Goal: Information Seeking & Learning: Check status

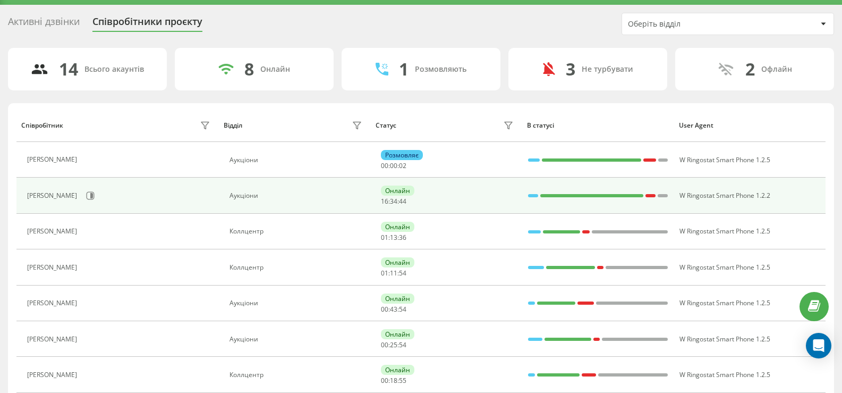
scroll to position [53, 0]
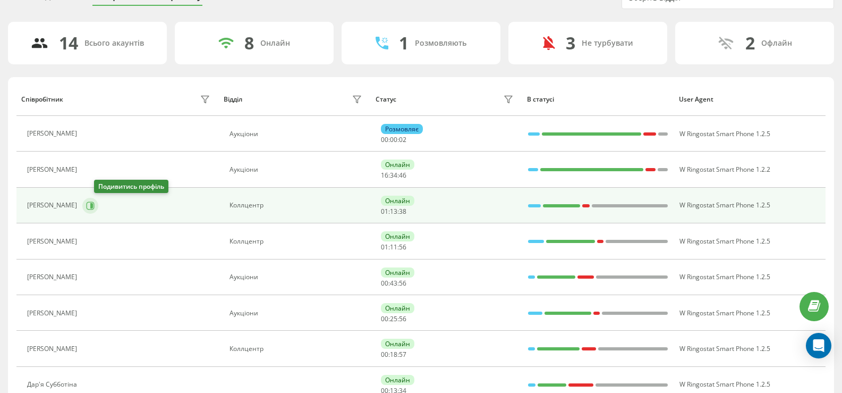
click at [95, 208] on icon at bounding box center [90, 205] width 9 height 9
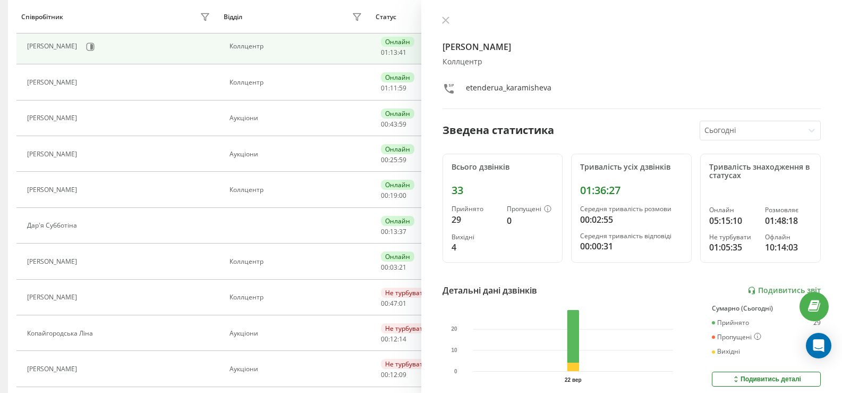
scroll to position [213, 0]
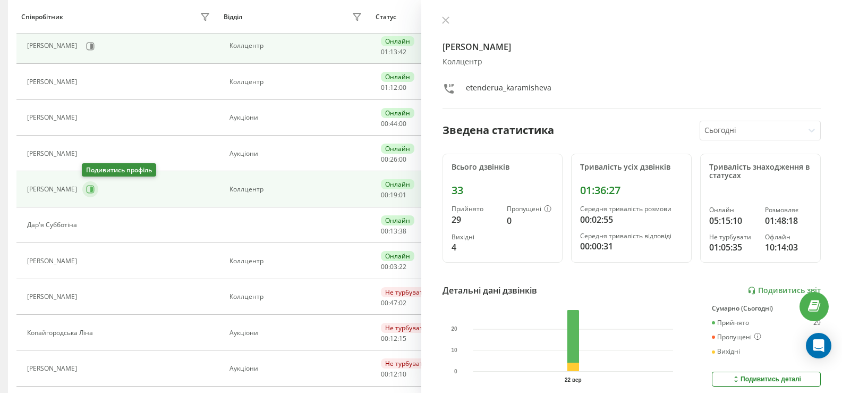
click at [89, 190] on icon at bounding box center [90, 189] width 9 height 9
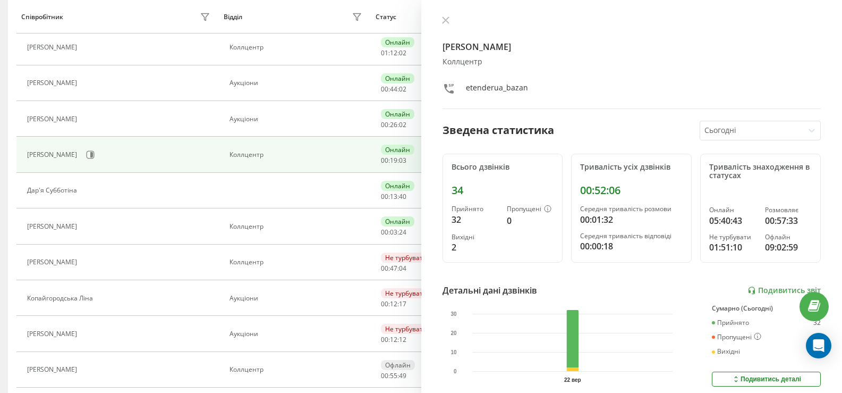
scroll to position [266, 0]
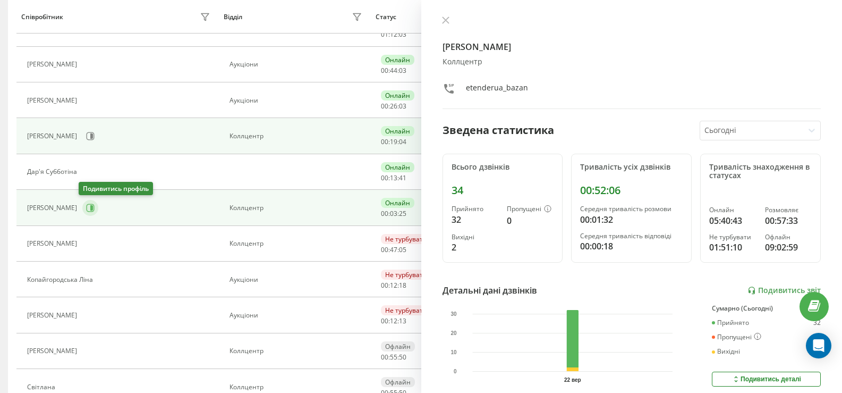
click at [86, 210] on icon at bounding box center [90, 208] width 9 height 9
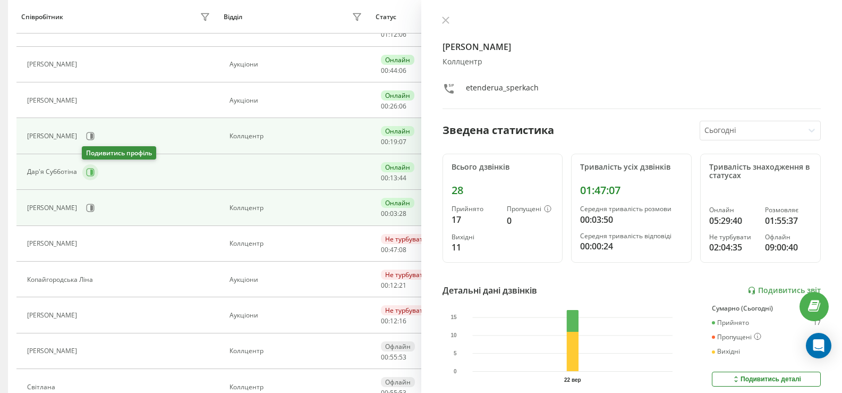
click at [90, 172] on icon at bounding box center [91, 171] width 3 height 5
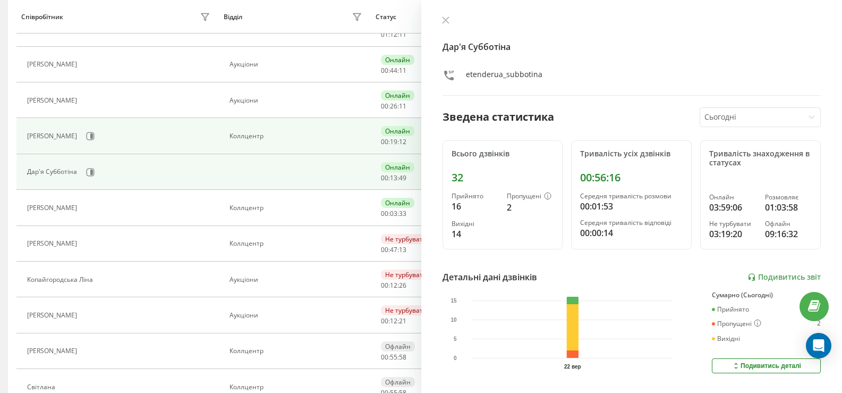
scroll to position [318, 0]
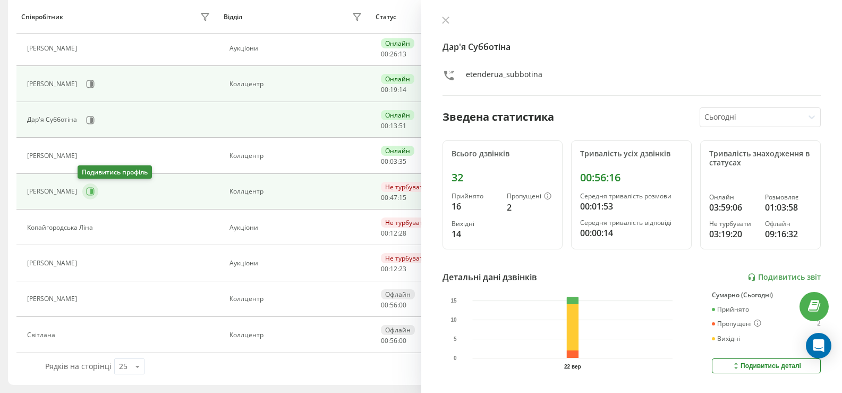
click at [86, 192] on icon at bounding box center [90, 191] width 9 height 9
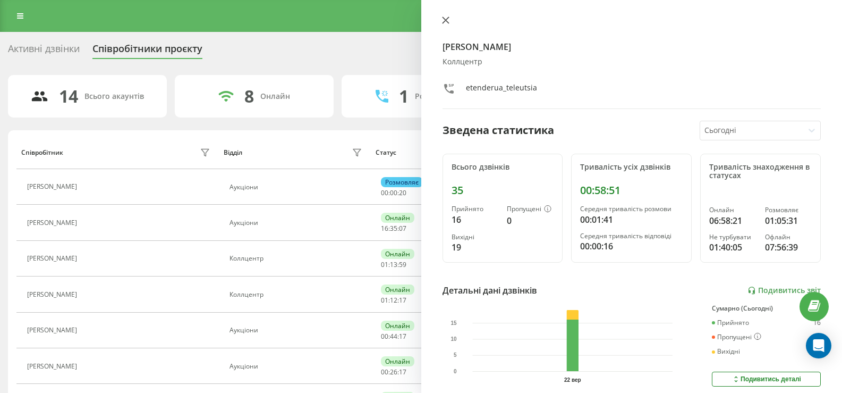
click at [446, 21] on icon at bounding box center [445, 19] width 7 height 7
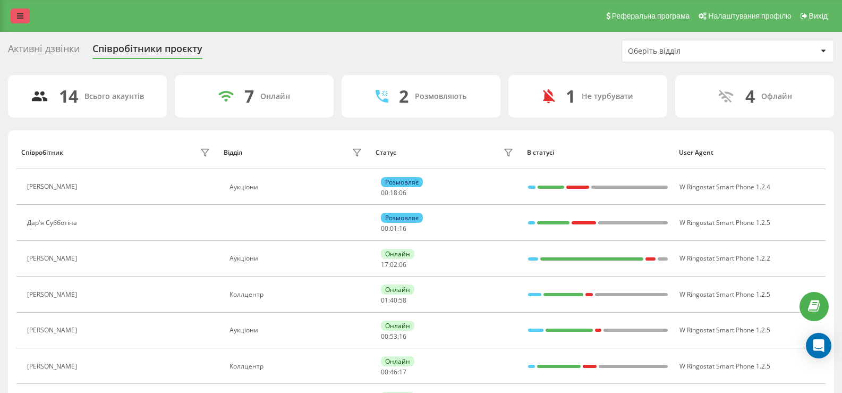
click at [20, 14] on icon at bounding box center [20, 15] width 6 height 7
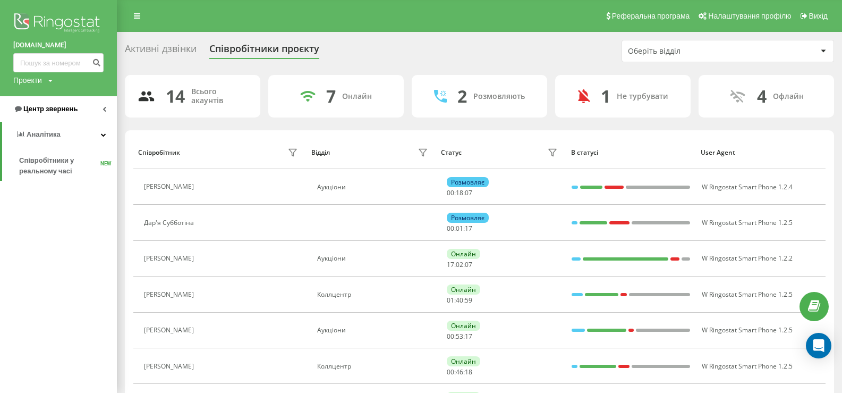
click at [55, 104] on span "Центр звернень" at bounding box center [45, 109] width 64 height 11
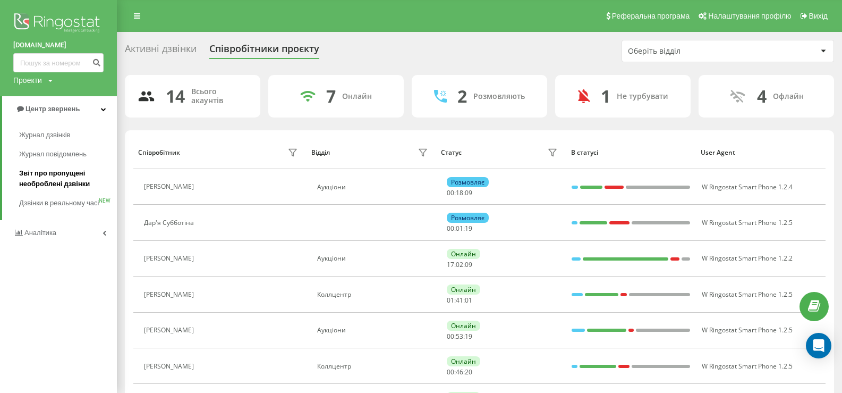
click at [52, 172] on span "Звіт про пропущені необроблені дзвінки" at bounding box center [65, 178] width 92 height 21
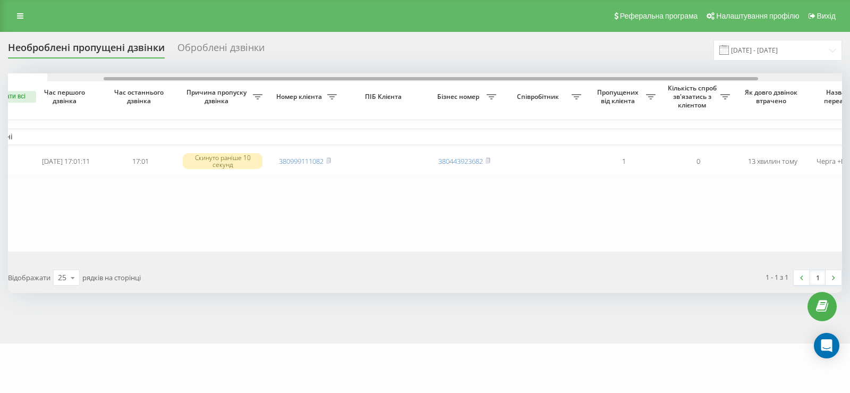
drag, startPoint x: 390, startPoint y: 79, endPoint x: 405, endPoint y: 94, distance: 21.4
click at [405, 94] on div "Обрати всі Час першого дзвінка Час останнього дзвінка Причина пропуску дзвінка …" at bounding box center [425, 162] width 834 height 178
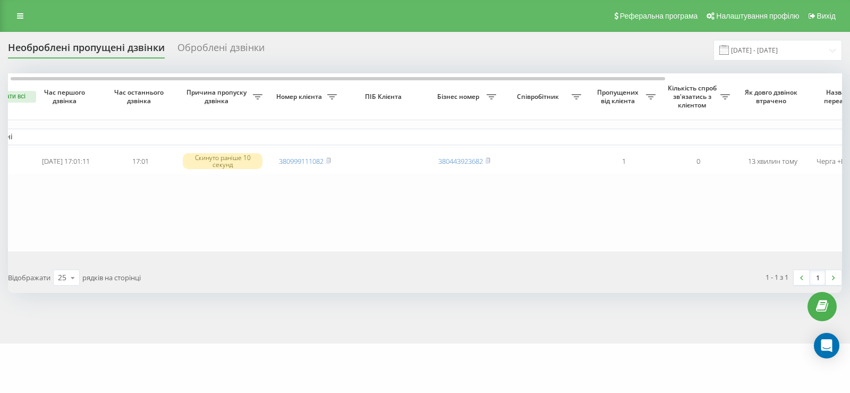
scroll to position [0, 20]
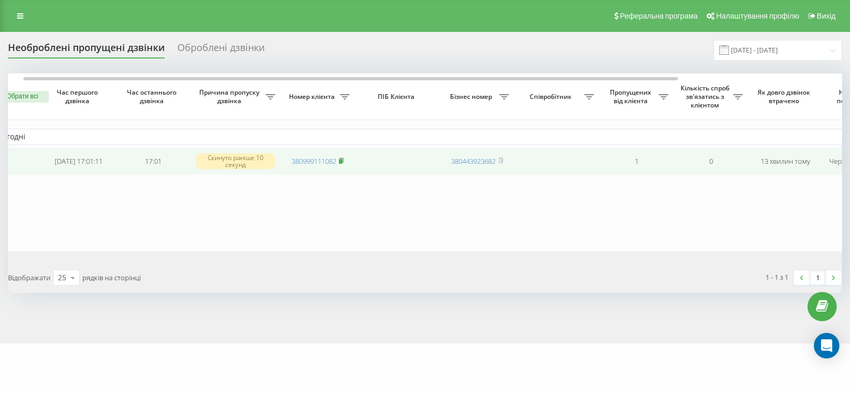
click at [342, 160] on rect at bounding box center [340, 161] width 3 height 5
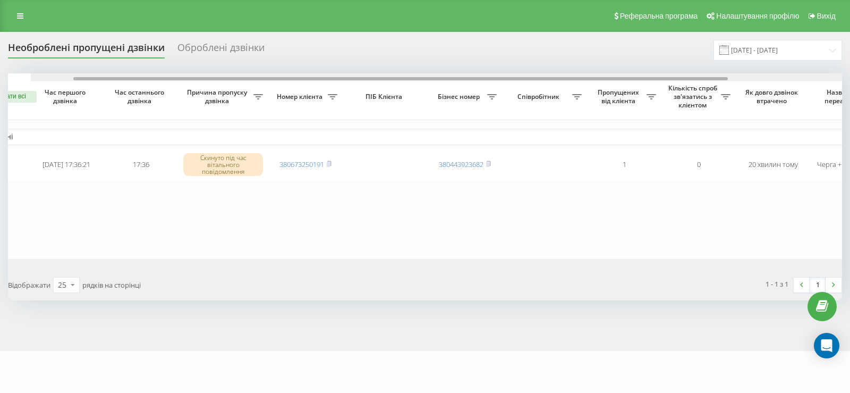
scroll to position [0, 1]
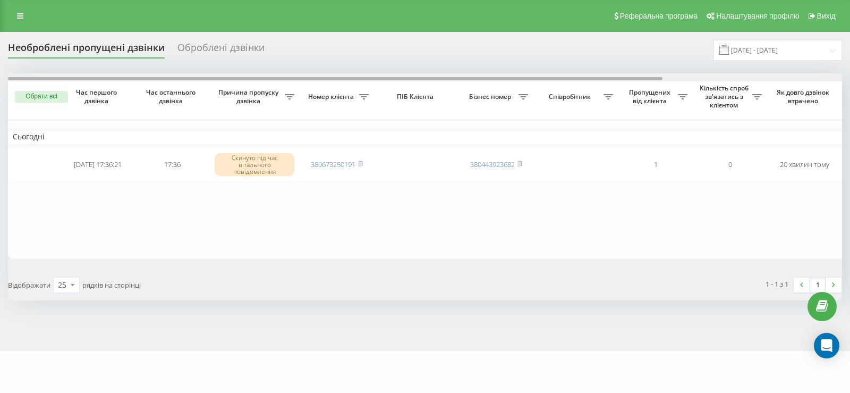
drag, startPoint x: 337, startPoint y: 78, endPoint x: 337, endPoint y: 104, distance: 26.0
click at [337, 104] on div "Обрати всі Час першого дзвінка Час останнього дзвінка Причина пропуску дзвінка …" at bounding box center [425, 165] width 834 height 185
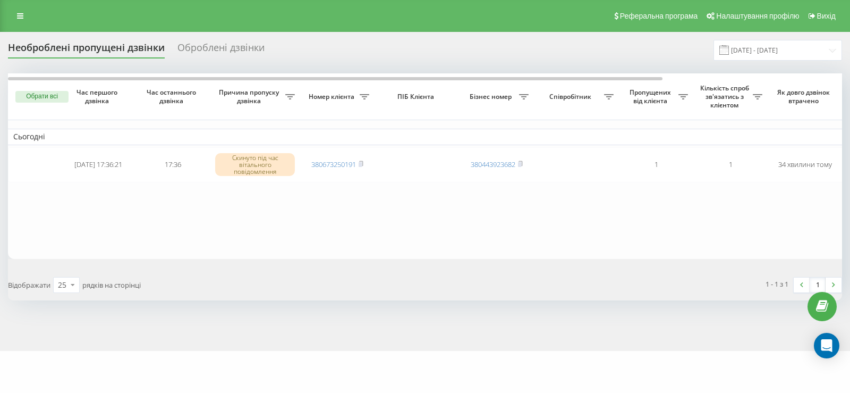
drag, startPoint x: 378, startPoint y: 249, endPoint x: 332, endPoint y: 266, distance: 49.8
click at [379, 248] on table "Сьогодні 2025-09-22 17:36:21 17:36 Скинуто під час вітального повідомлення 3806…" at bounding box center [539, 165] width 1063 height 185
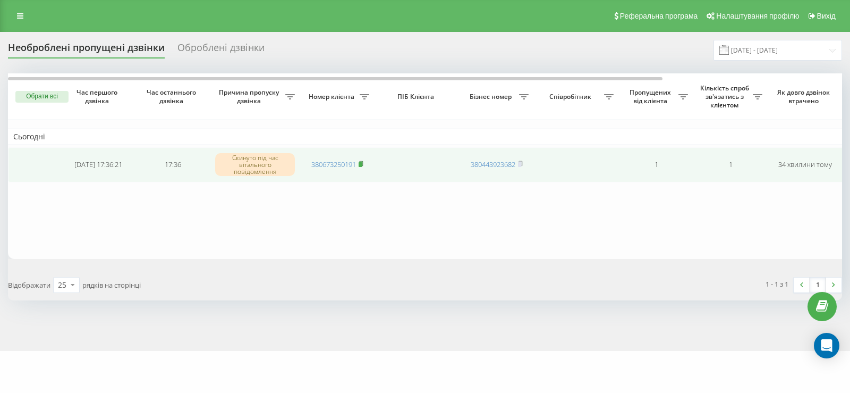
click at [362, 163] on rect at bounding box center [360, 164] width 3 height 5
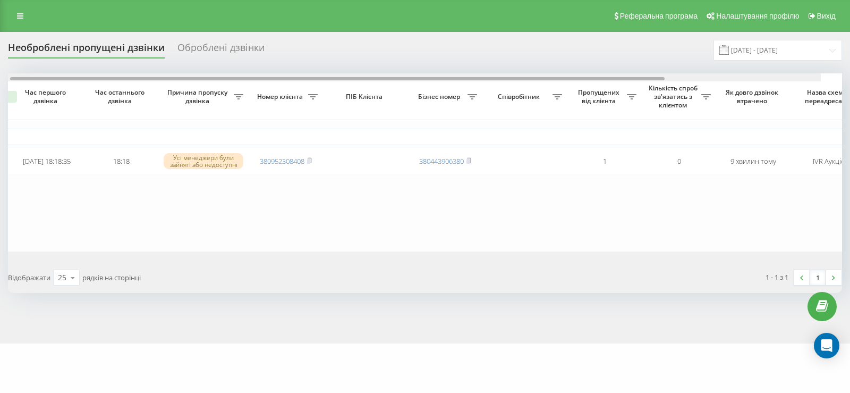
scroll to position [0, 1]
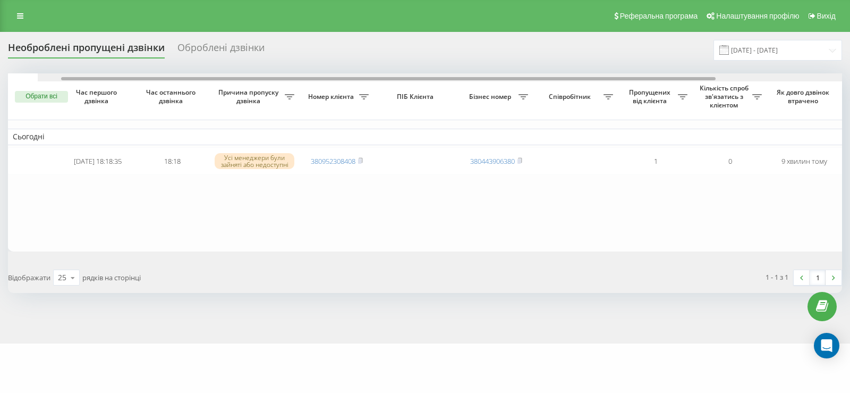
drag, startPoint x: 369, startPoint y: 80, endPoint x: 360, endPoint y: 94, distance: 16.2
click at [360, 94] on div "Обрати всі Час першого дзвінка Час останнього дзвінка Причина пропуску дзвінка …" at bounding box center [425, 162] width 834 height 178
drag, startPoint x: 312, startPoint y: 78, endPoint x: 255, endPoint y: 79, distance: 57.4
click at [255, 79] on div at bounding box center [335, 78] width 655 height 3
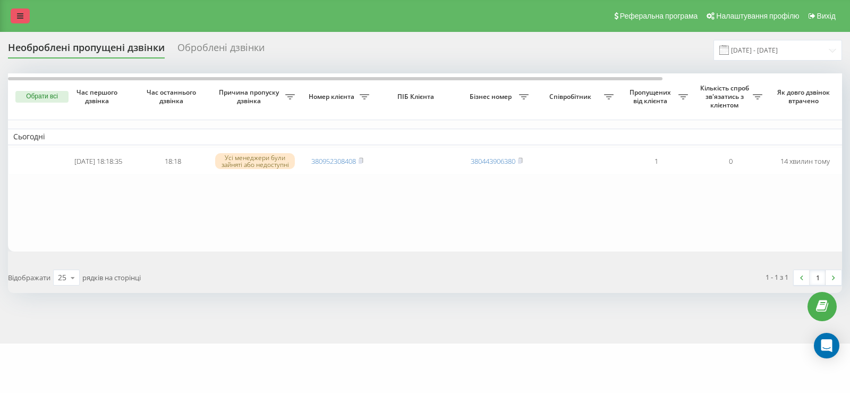
click at [19, 14] on icon at bounding box center [20, 15] width 6 height 7
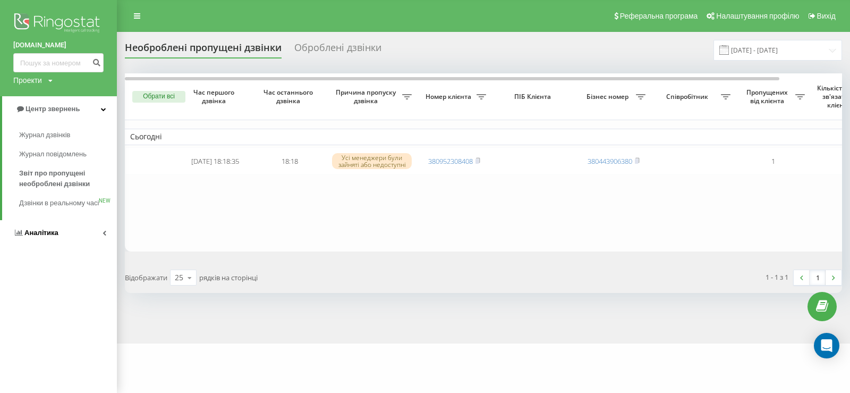
click at [37, 236] on span "Аналiтика" at bounding box center [41, 233] width 34 height 8
click at [33, 156] on span "Співробітники у реальному часі" at bounding box center [59, 165] width 81 height 21
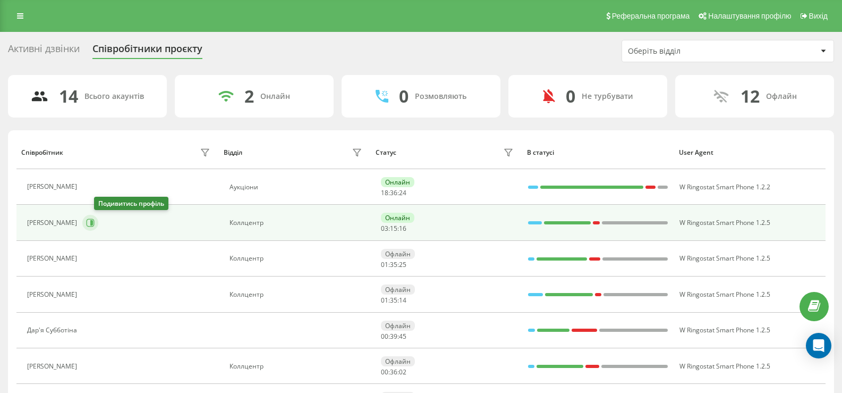
click at [93, 225] on icon at bounding box center [91, 222] width 3 height 5
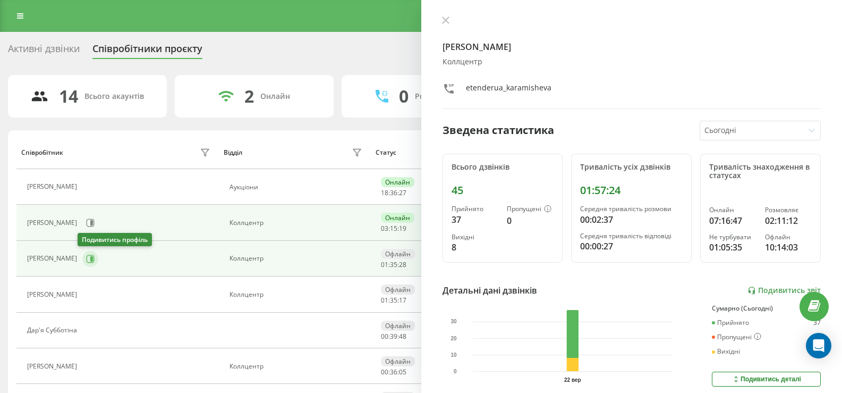
click at [86, 258] on icon at bounding box center [90, 259] width 9 height 9
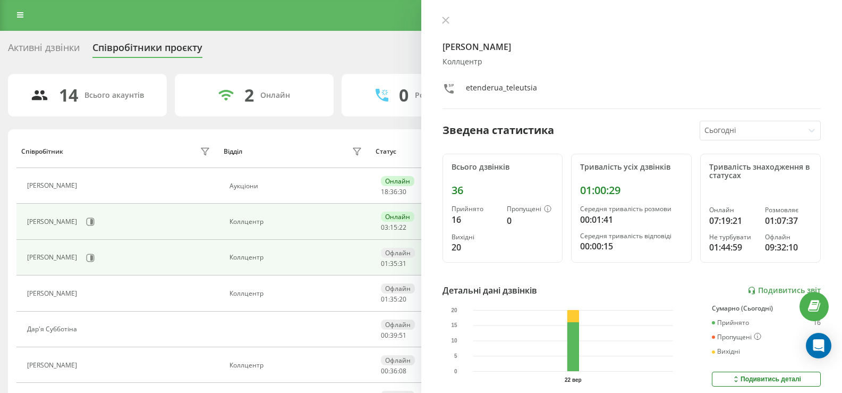
scroll to position [53, 0]
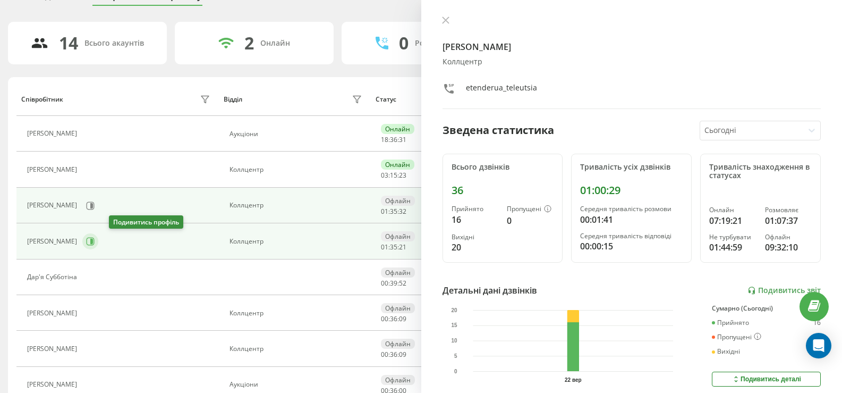
click at [95, 242] on icon at bounding box center [90, 241] width 9 height 9
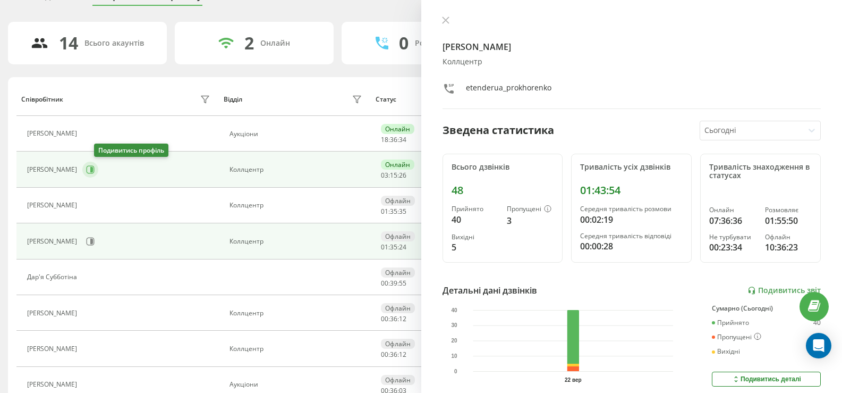
click at [95, 171] on icon at bounding box center [90, 169] width 9 height 9
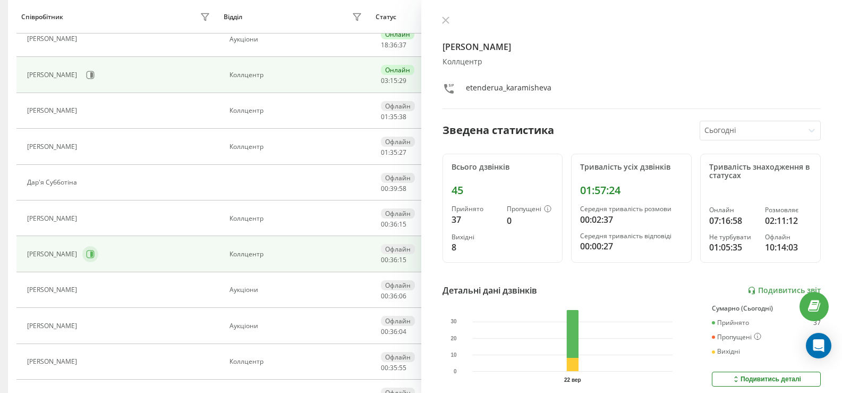
scroll to position [159, 0]
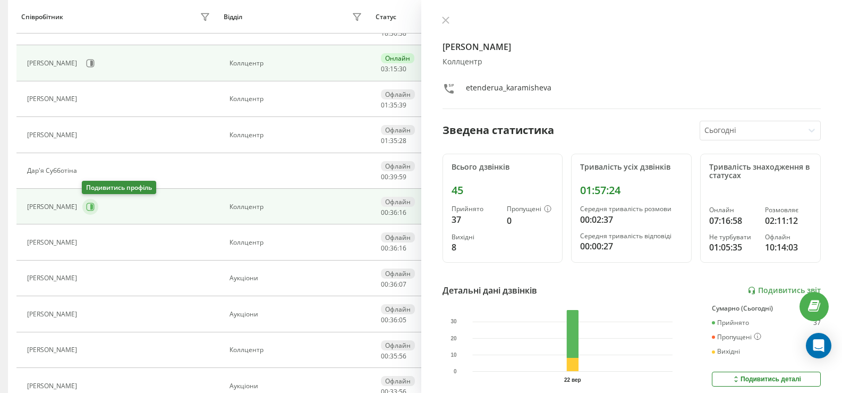
click at [89, 205] on icon at bounding box center [90, 206] width 9 height 9
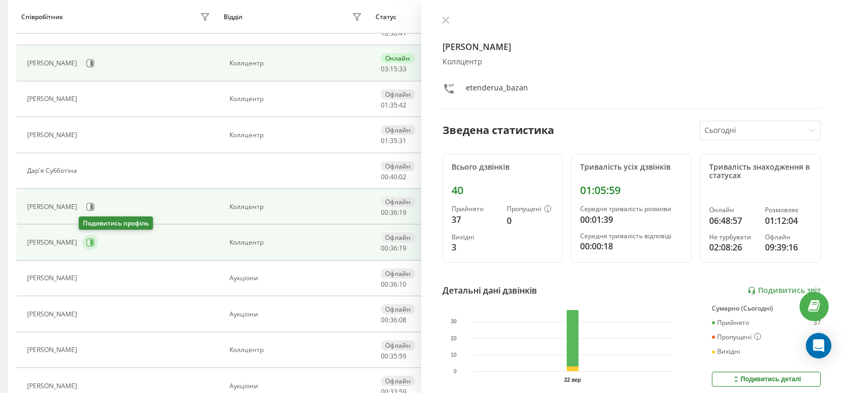
click at [90, 241] on icon at bounding box center [91, 242] width 3 height 5
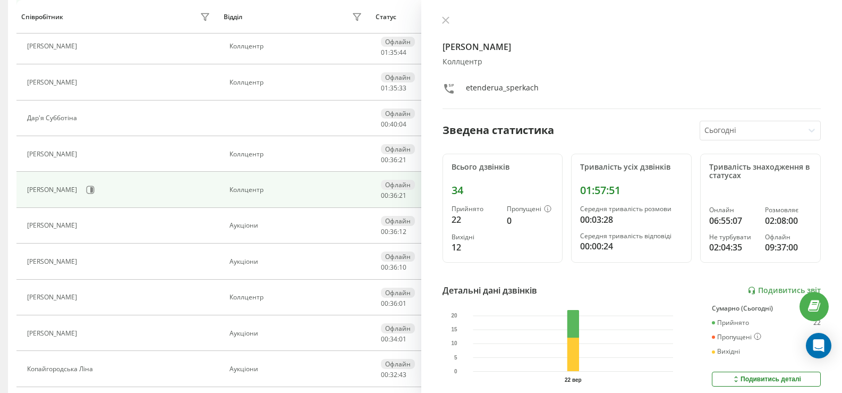
scroll to position [213, 0]
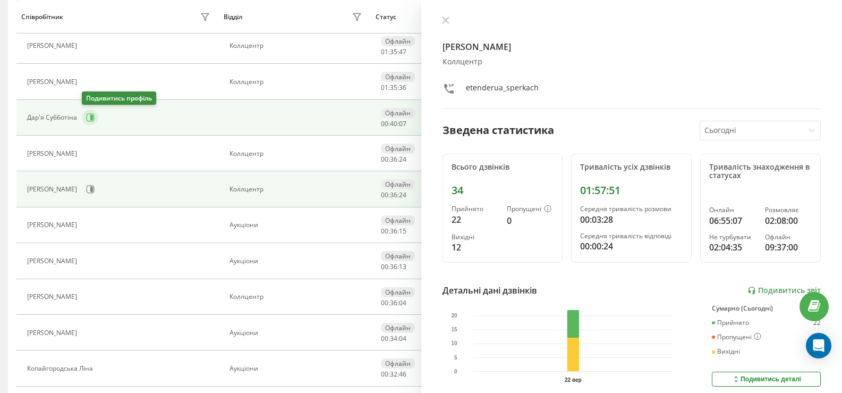
click at [87, 115] on icon at bounding box center [91, 118] width 8 height 8
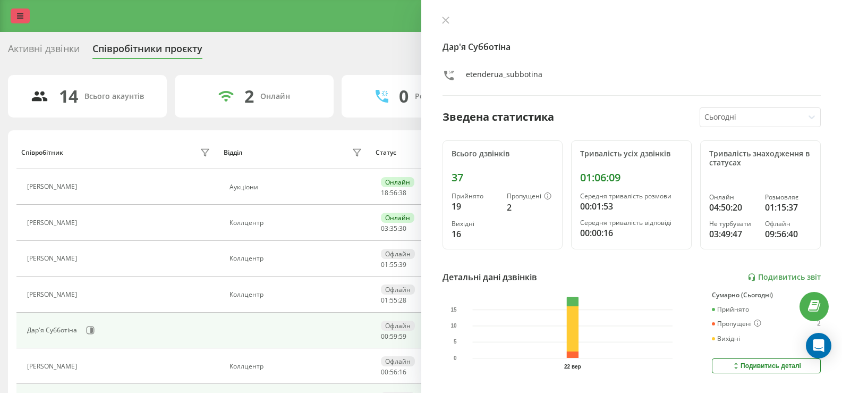
click icon
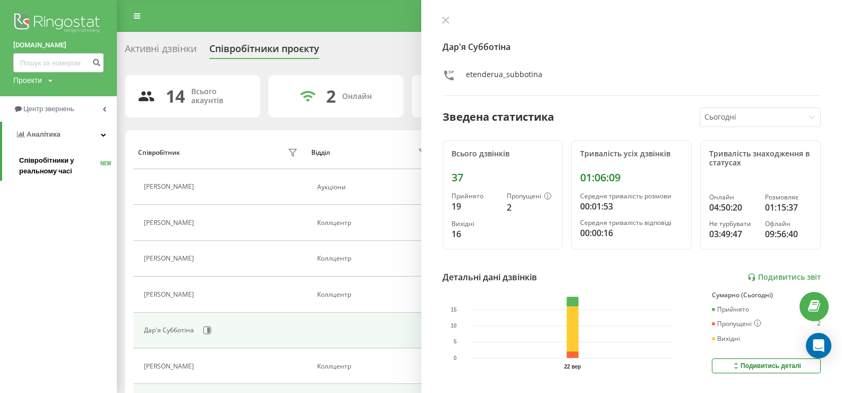
click span "Співробітники у реальному часі"
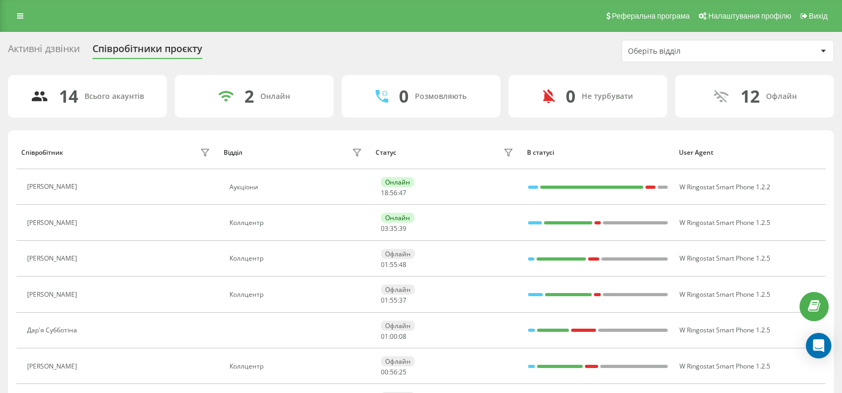
click at [19, 19] on icon at bounding box center [20, 15] width 6 height 7
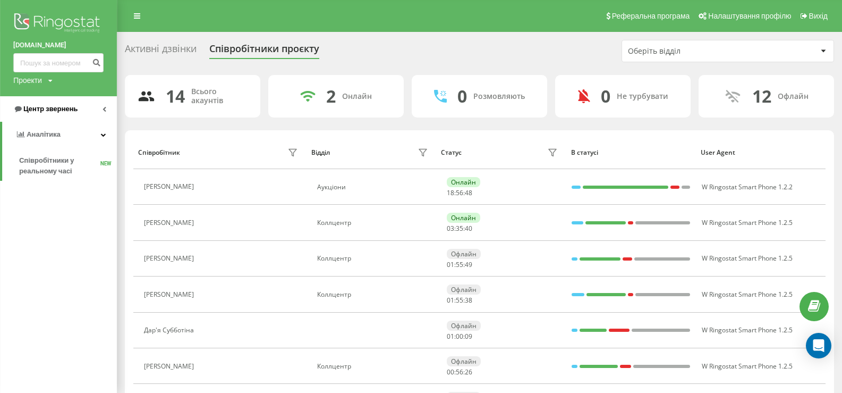
click at [46, 103] on link "Центр звернень" at bounding box center [58, 109] width 117 height 26
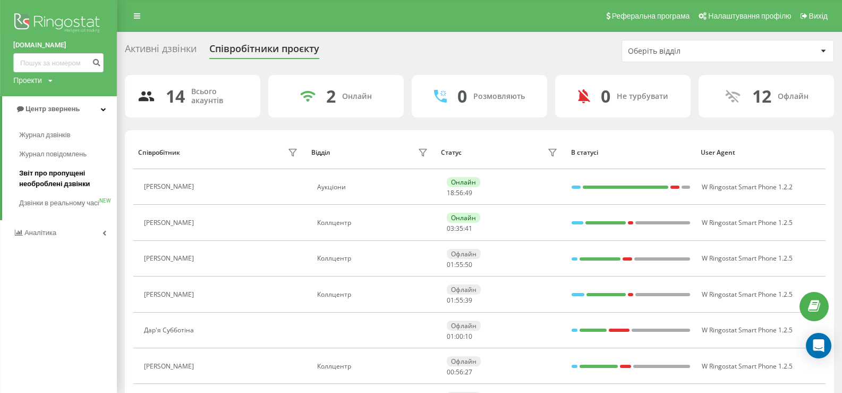
click at [51, 173] on span "Звіт про пропущені необроблені дзвінки" at bounding box center [65, 178] width 92 height 21
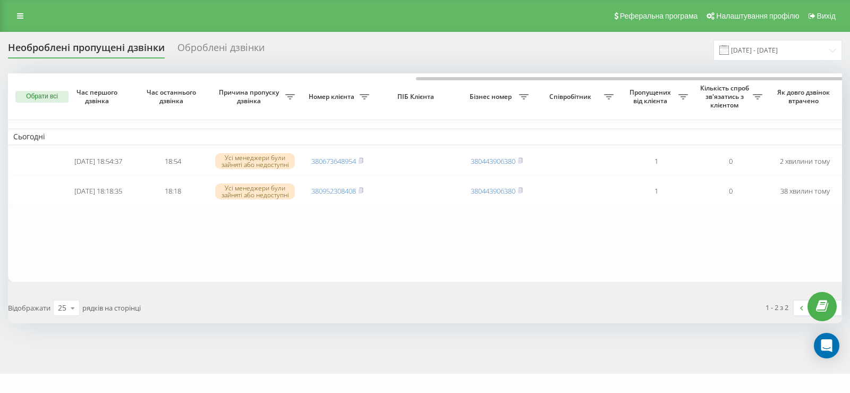
scroll to position [0, 229]
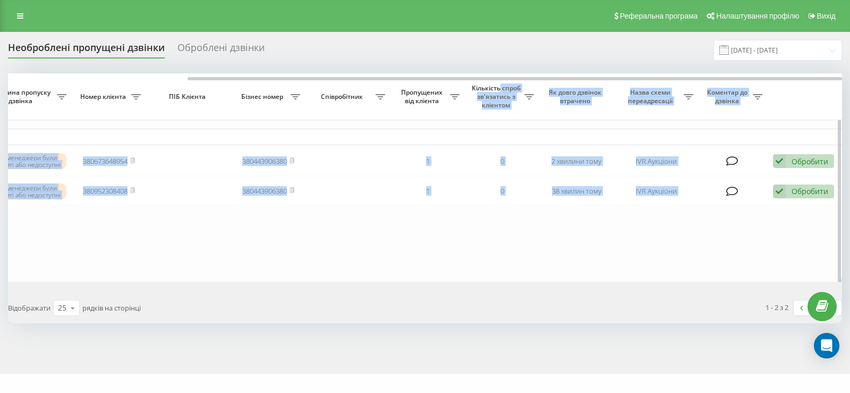
drag, startPoint x: 459, startPoint y: 77, endPoint x: 500, endPoint y: 82, distance: 41.3
click at [500, 82] on div "Обрати всі Час першого дзвінка Час останнього дзвінка Причина пропуску дзвінка …" at bounding box center [425, 177] width 834 height 208
click at [542, 268] on table "Сьогодні 2025-09-22 18:54:37 18:54 Усі менеджери були зайняті або недоступні 38…" at bounding box center [310, 177] width 1063 height 208
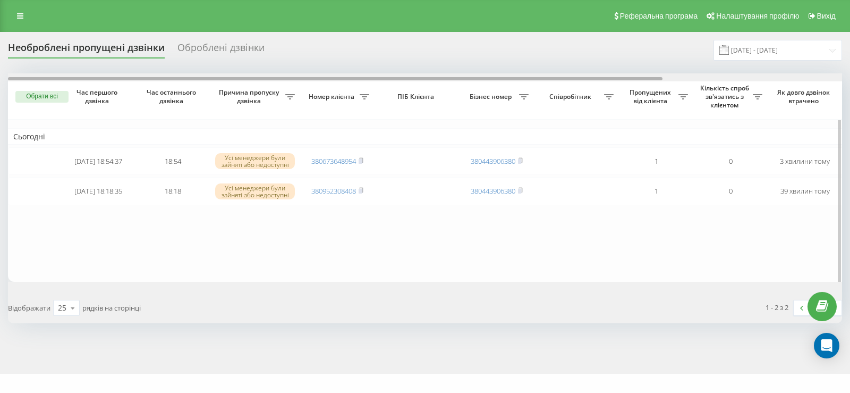
drag, startPoint x: 375, startPoint y: 78, endPoint x: 361, endPoint y: 114, distance: 38.5
click at [361, 114] on div "Обрати всі Час першого дзвінка Час останнього дзвінка Причина пропуску дзвінка …" at bounding box center [425, 177] width 834 height 208
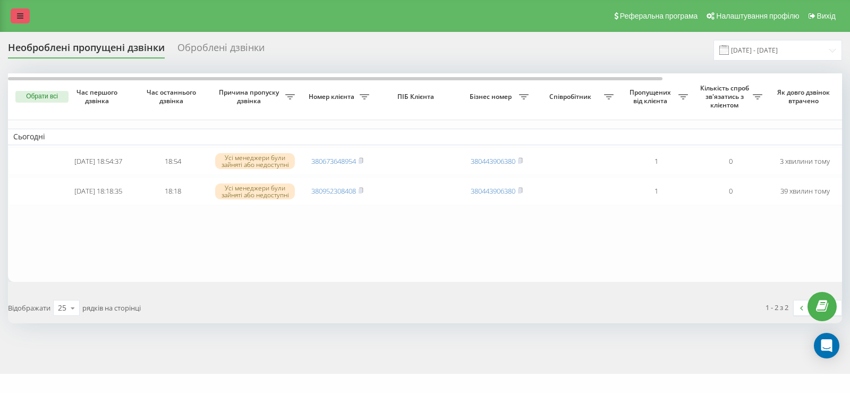
click at [24, 20] on link at bounding box center [20, 16] width 19 height 15
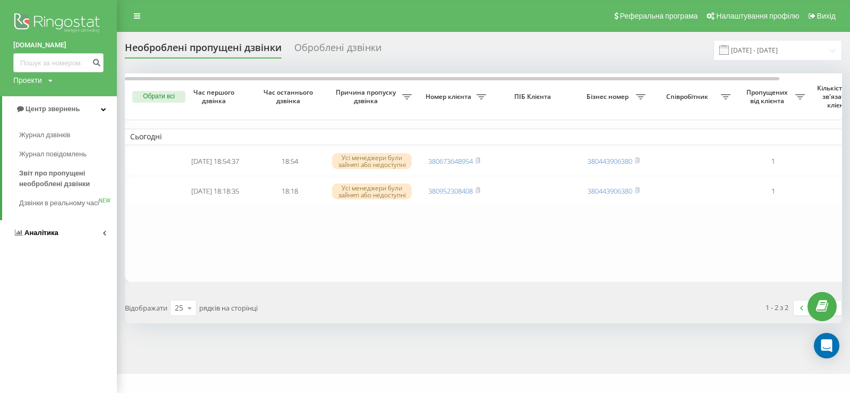
click at [30, 236] on span "Аналiтика" at bounding box center [41, 233] width 34 height 8
click at [36, 155] on link "Співробітники у реальному часі NEW" at bounding box center [68, 166] width 98 height 30
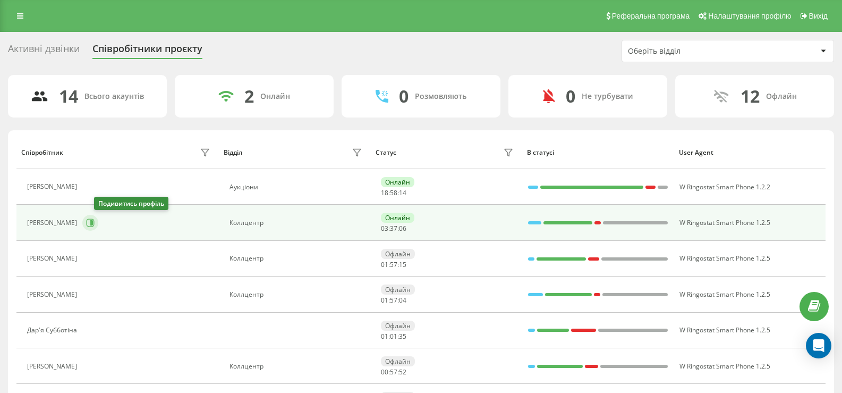
click at [95, 224] on icon at bounding box center [90, 222] width 9 height 9
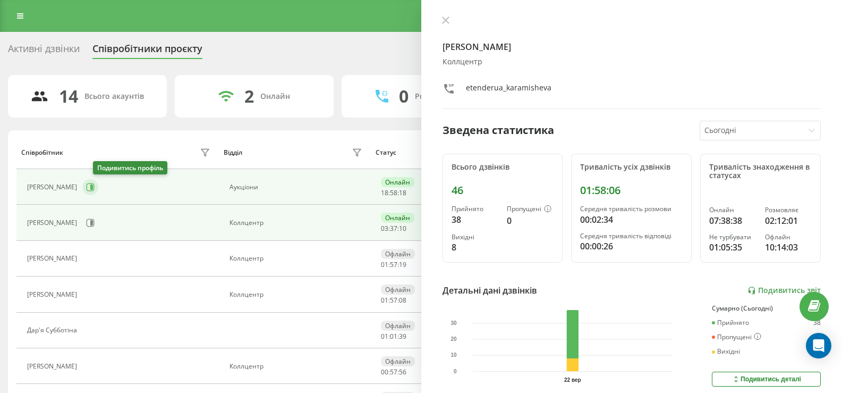
click at [95, 184] on icon at bounding box center [90, 187] width 9 height 9
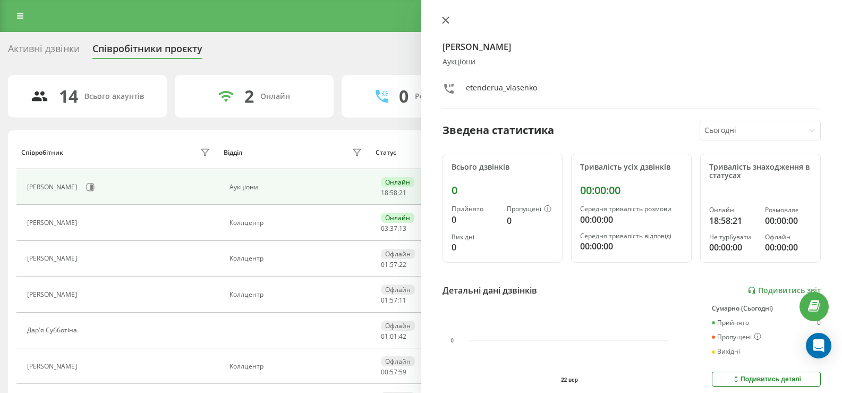
click at [447, 20] on icon at bounding box center [445, 19] width 7 height 7
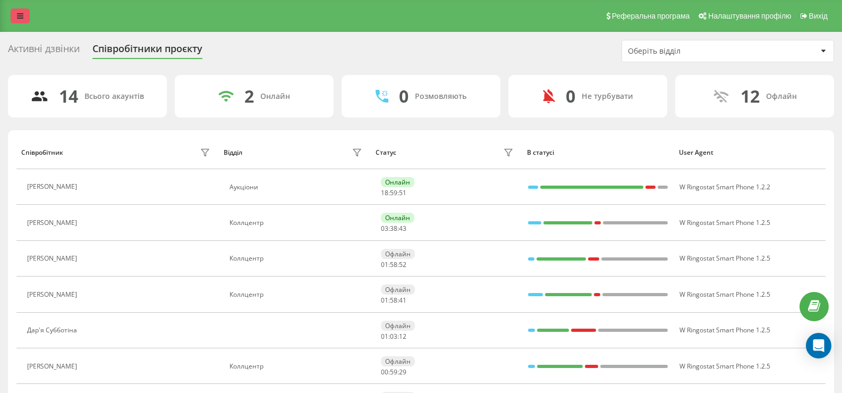
click at [19, 15] on icon at bounding box center [20, 15] width 6 height 7
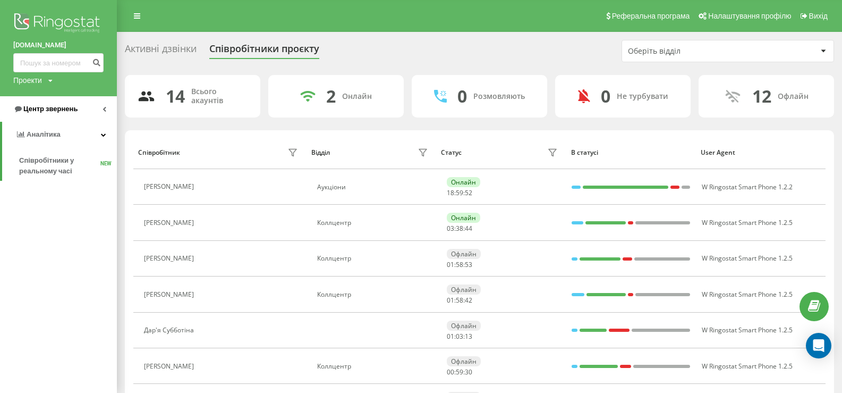
click at [40, 109] on span "Центр звернень" at bounding box center [50, 109] width 54 height 8
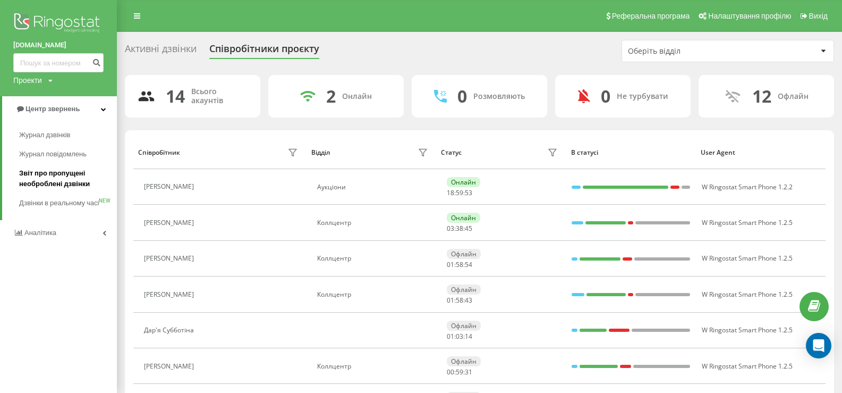
click at [46, 171] on span "Звіт про пропущені необроблені дзвінки" at bounding box center [65, 178] width 92 height 21
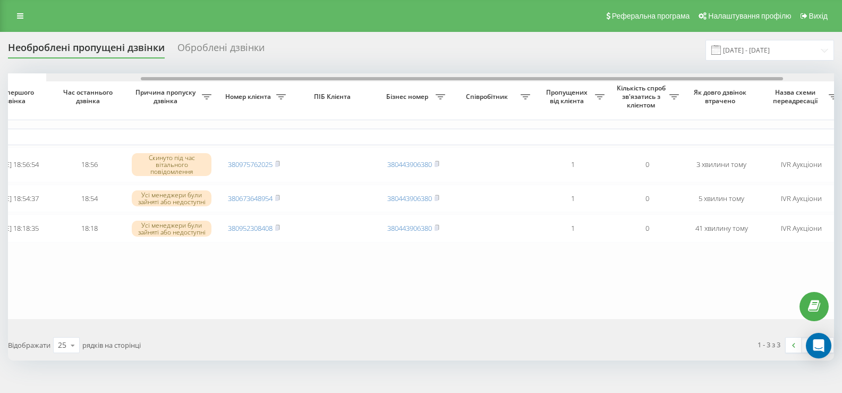
scroll to position [0, 122]
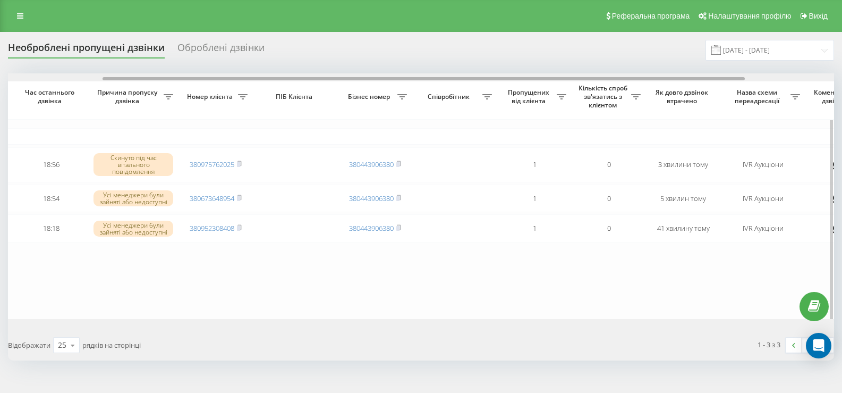
drag, startPoint x: 359, startPoint y: 90, endPoint x: 389, endPoint y: 91, distance: 29.8
click at [389, 91] on div "Обрати всі Час першого дзвінка Час останнього дзвінка Причина пропуску дзвінка …" at bounding box center [421, 196] width 826 height 246
